Goal: Task Accomplishment & Management: Manage account settings

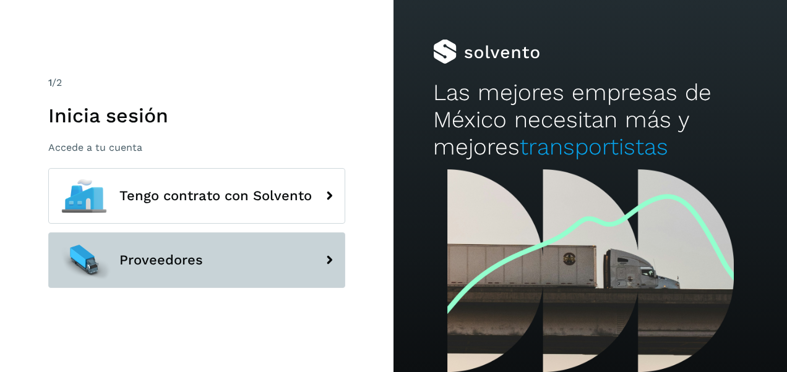
click at [243, 260] on button "Proveedores" at bounding box center [196, 261] width 297 height 56
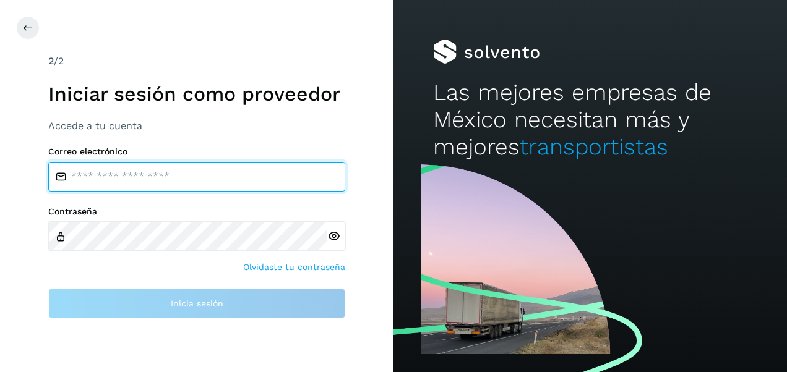
click at [235, 184] on input "email" at bounding box center [196, 177] width 297 height 30
type input "**********"
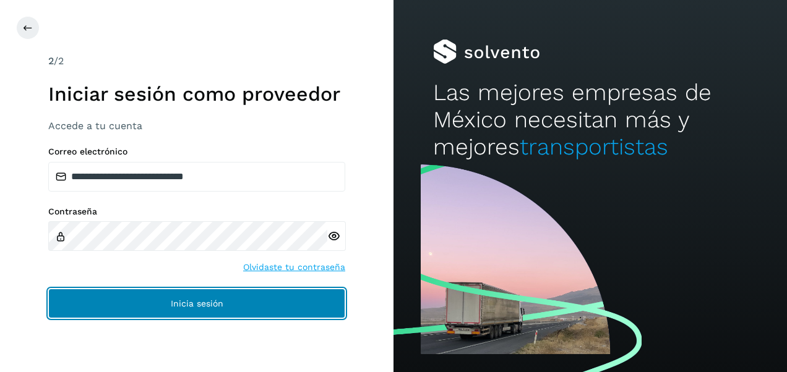
click at [224, 290] on button "Inicia sesión" at bounding box center [196, 304] width 297 height 30
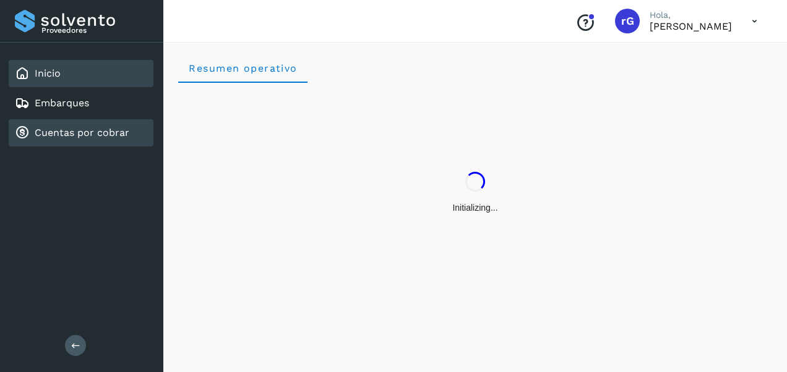
click at [72, 136] on link "Cuentas por cobrar" at bounding box center [82, 133] width 95 height 12
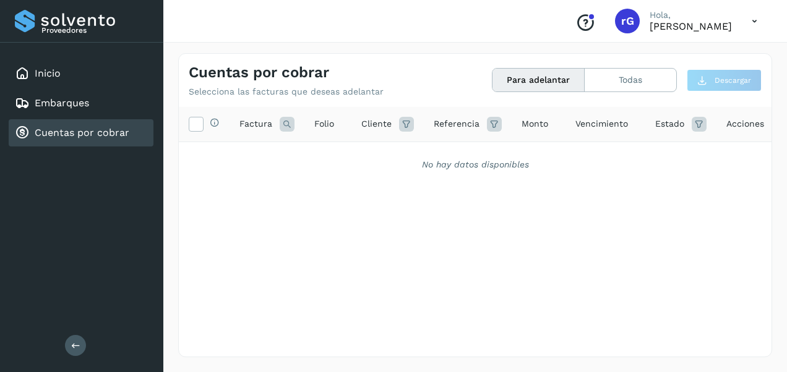
click at [568, 74] on button "Para adelantar" at bounding box center [538, 80] width 92 height 23
click at [615, 76] on button "Todas" at bounding box center [631, 80] width 92 height 23
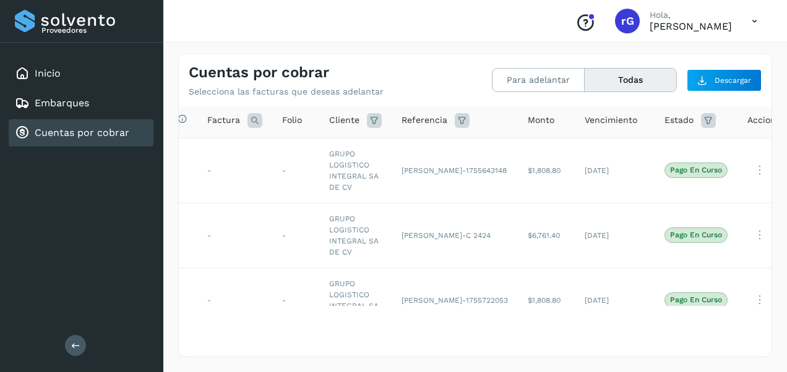
scroll to position [0, 32]
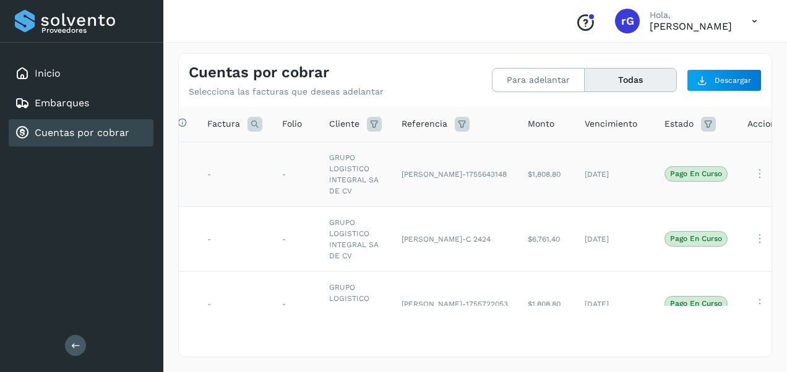
click at [747, 174] on icon at bounding box center [759, 173] width 25 height 25
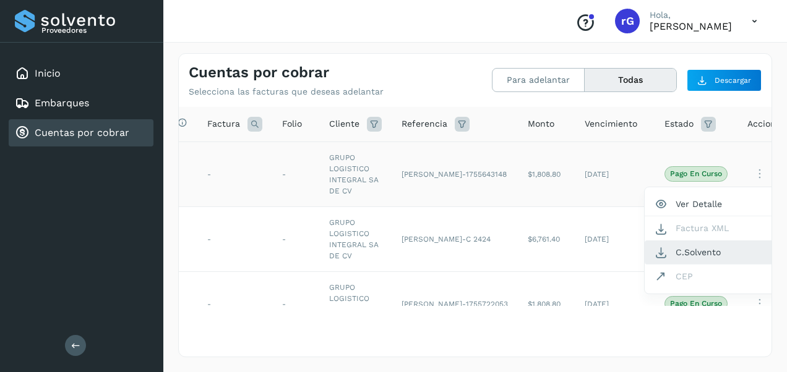
click at [688, 254] on button "C.Solvento" at bounding box center [718, 253] width 147 height 24
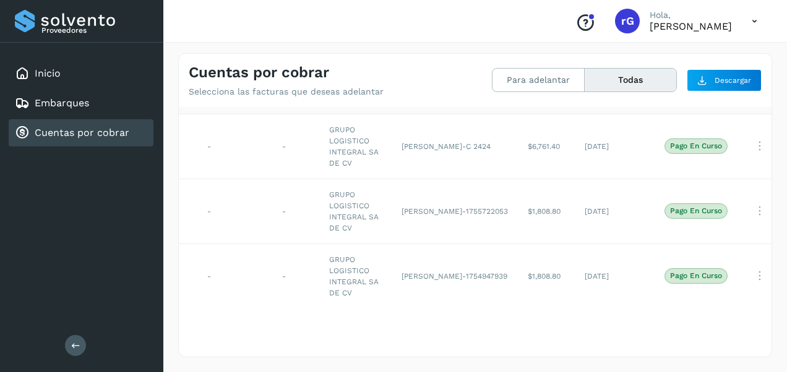
scroll to position [99, 32]
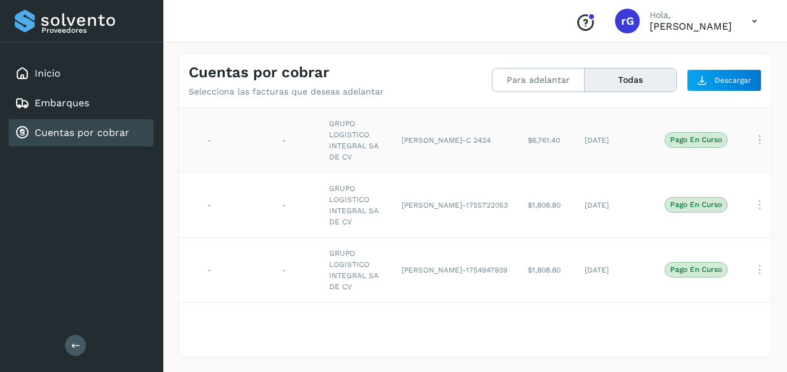
click at [747, 141] on icon at bounding box center [759, 139] width 25 height 25
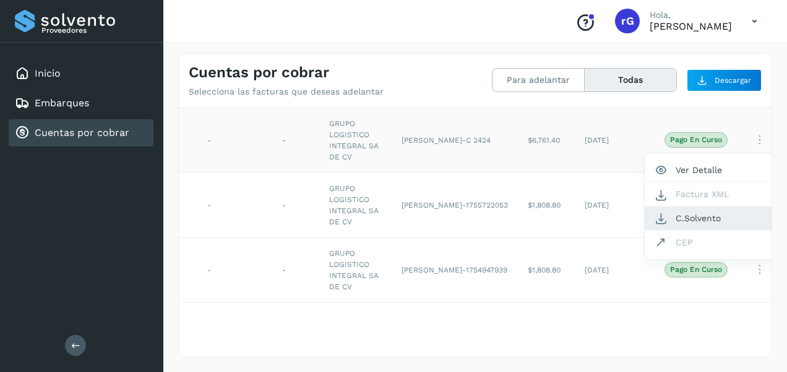
click at [651, 220] on button "C.Solvento" at bounding box center [718, 219] width 147 height 24
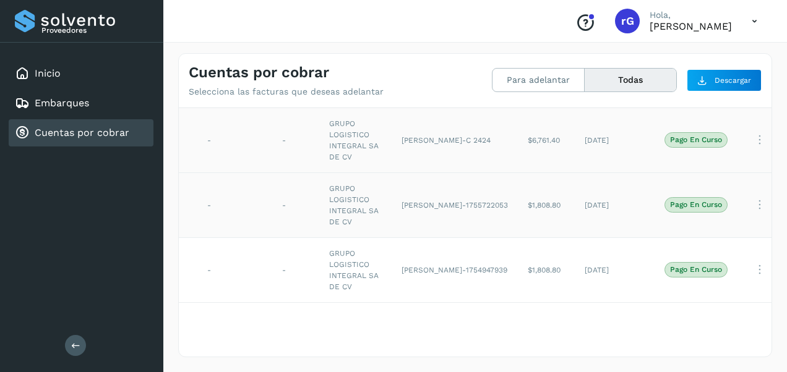
click at [654, 220] on td "Pago en curso" at bounding box center [695, 205] width 83 height 65
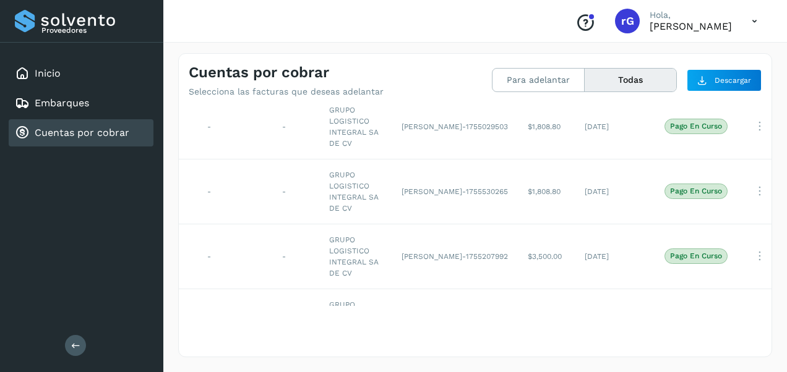
scroll to position [396, 32]
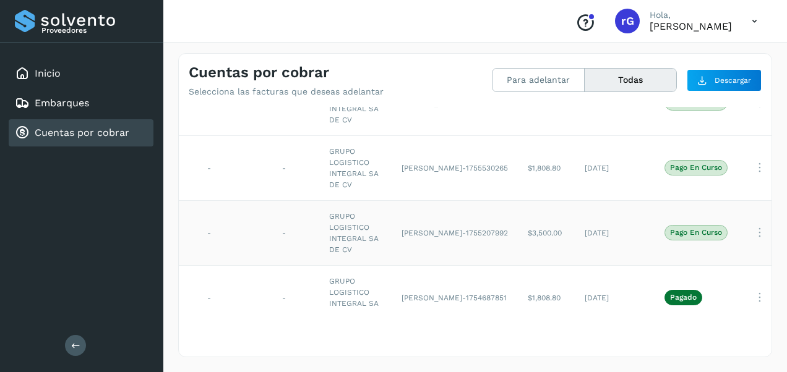
click at [747, 229] on icon at bounding box center [759, 232] width 25 height 25
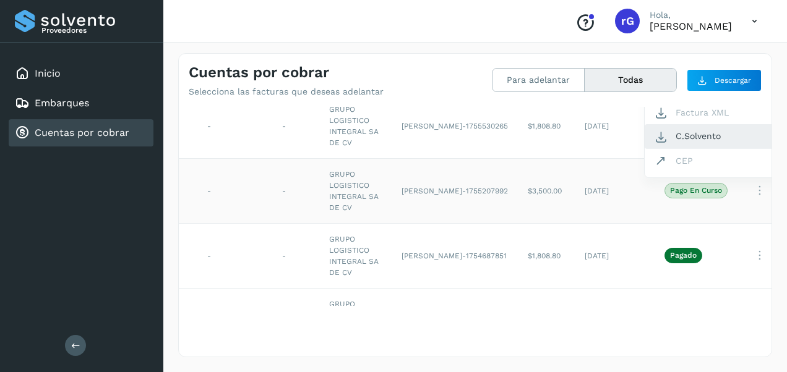
click at [654, 141] on button "C.Solvento" at bounding box center [718, 136] width 147 height 24
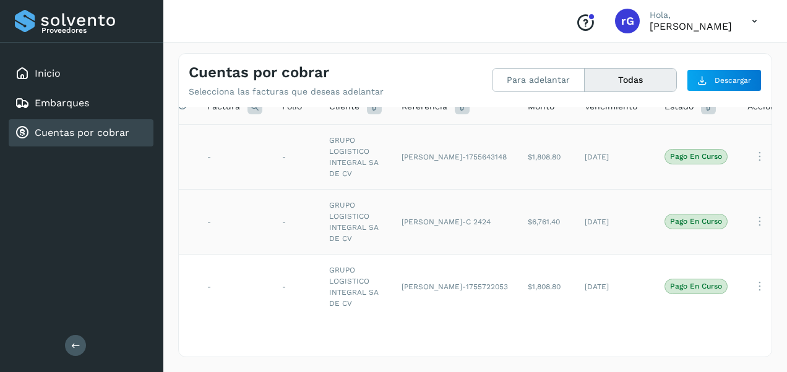
scroll to position [0, 32]
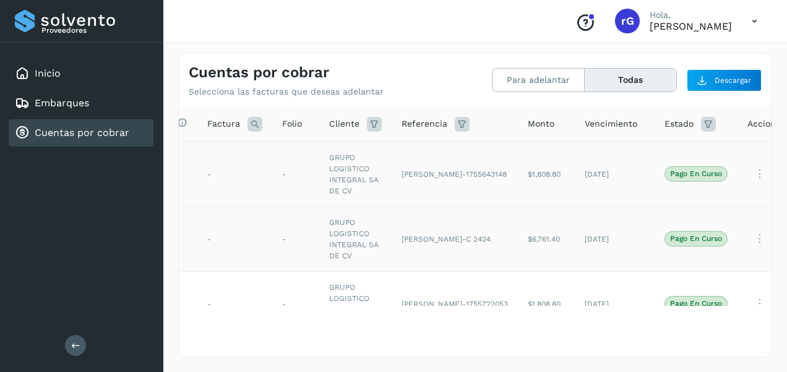
click at [565, 27] on div "Conoce nuestros beneficios [PERSON_NAME], [PERSON_NAME]" at bounding box center [666, 21] width 202 height 28
click at [621, 21] on span "rG" at bounding box center [627, 21] width 13 height 0
click at [755, 21] on icon at bounding box center [754, 21] width 25 height 25
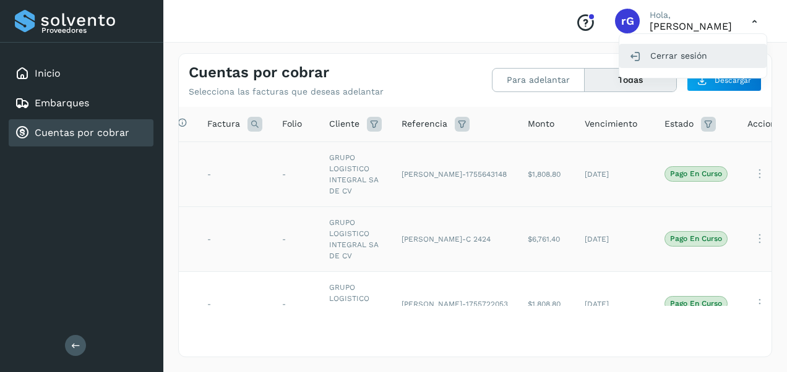
click at [724, 53] on div "Cerrar sesión" at bounding box center [692, 56] width 147 height 24
